Goal: Task Accomplishment & Management: Use online tool/utility

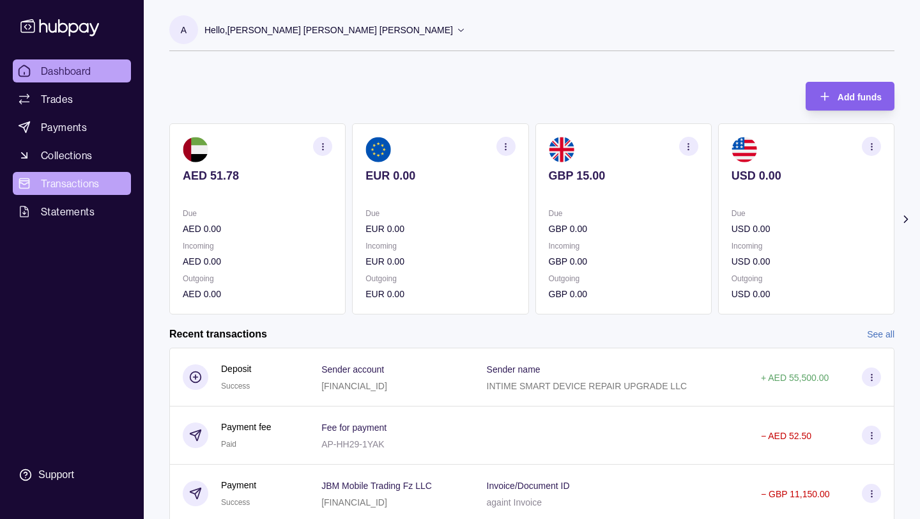
click at [73, 184] on span "Transactions" at bounding box center [70, 183] width 59 height 15
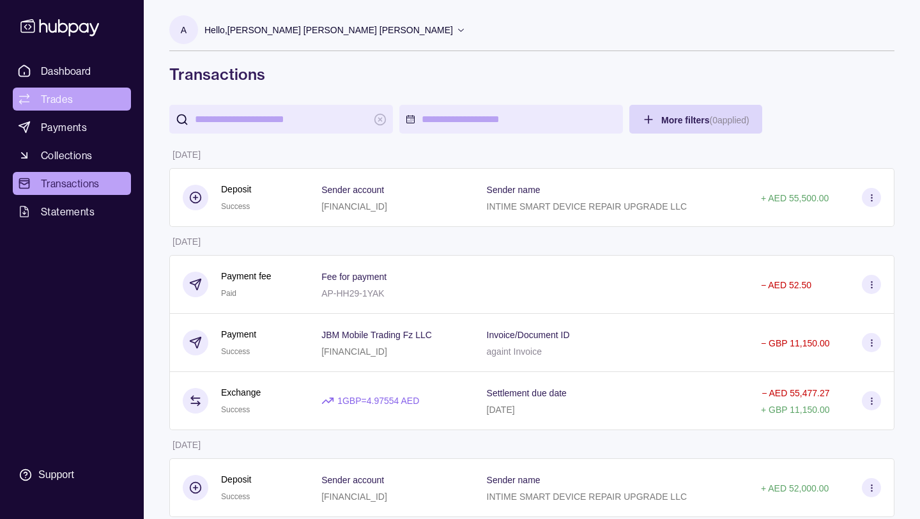
click at [54, 99] on span "Trades" at bounding box center [57, 98] width 32 height 15
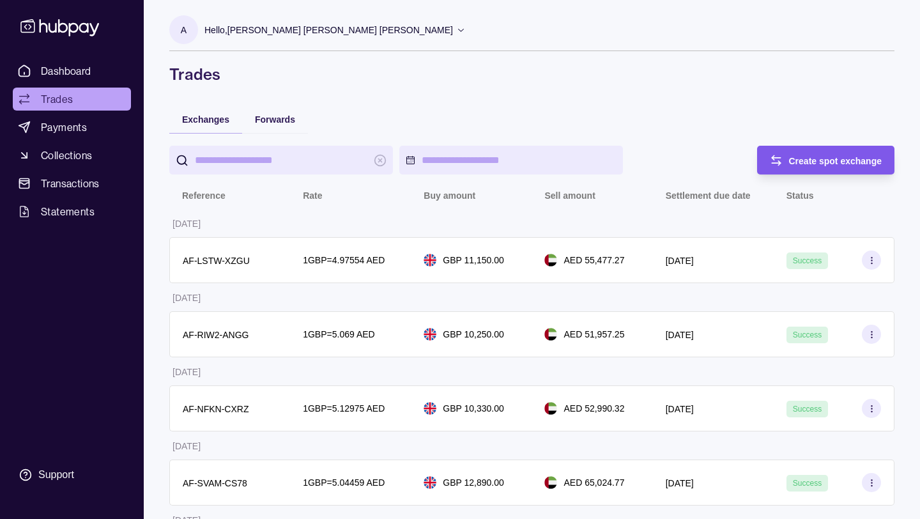
click at [844, 161] on span "Create spot exchange" at bounding box center [835, 161] width 93 height 10
